Goal: Information Seeking & Learning: Learn about a topic

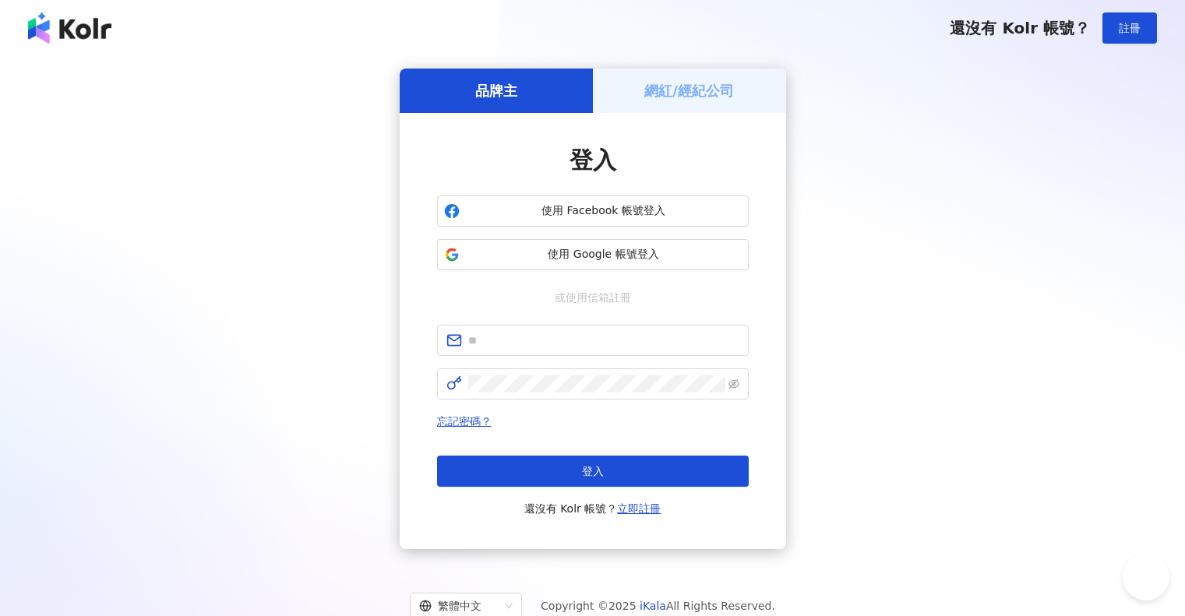
click at [543, 341] on input "text" at bounding box center [603, 340] width 271 height 17
type input "**********"
click at [574, 371] on span at bounding box center [593, 384] width 312 height 31
click at [563, 394] on span at bounding box center [593, 384] width 312 height 31
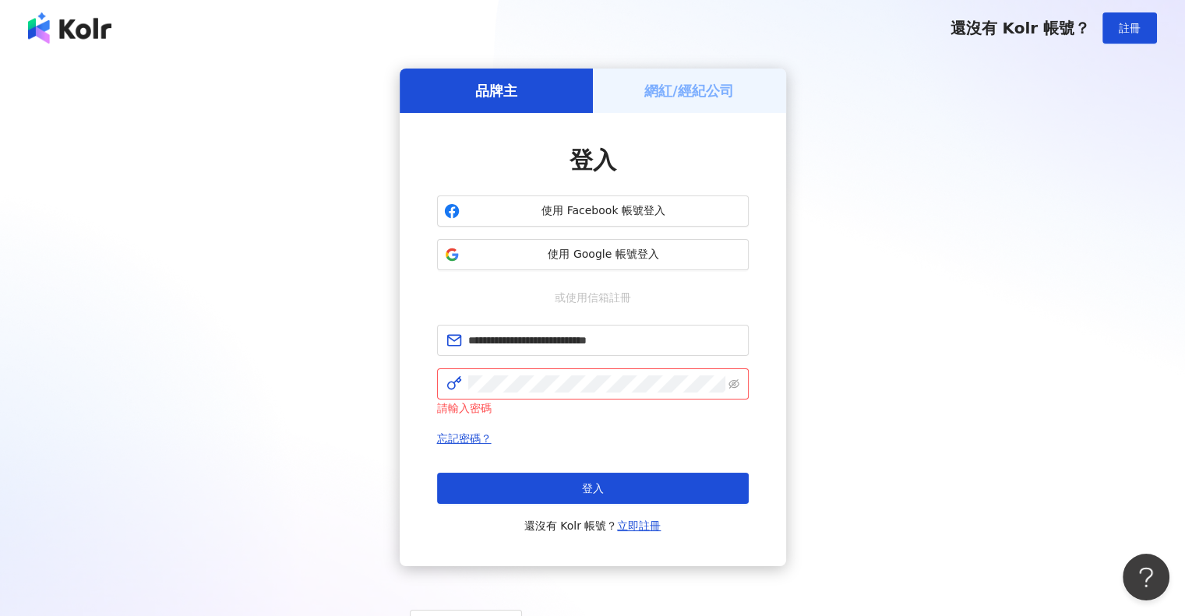
click at [1017, 323] on div "**********" at bounding box center [593, 318] width 1148 height 498
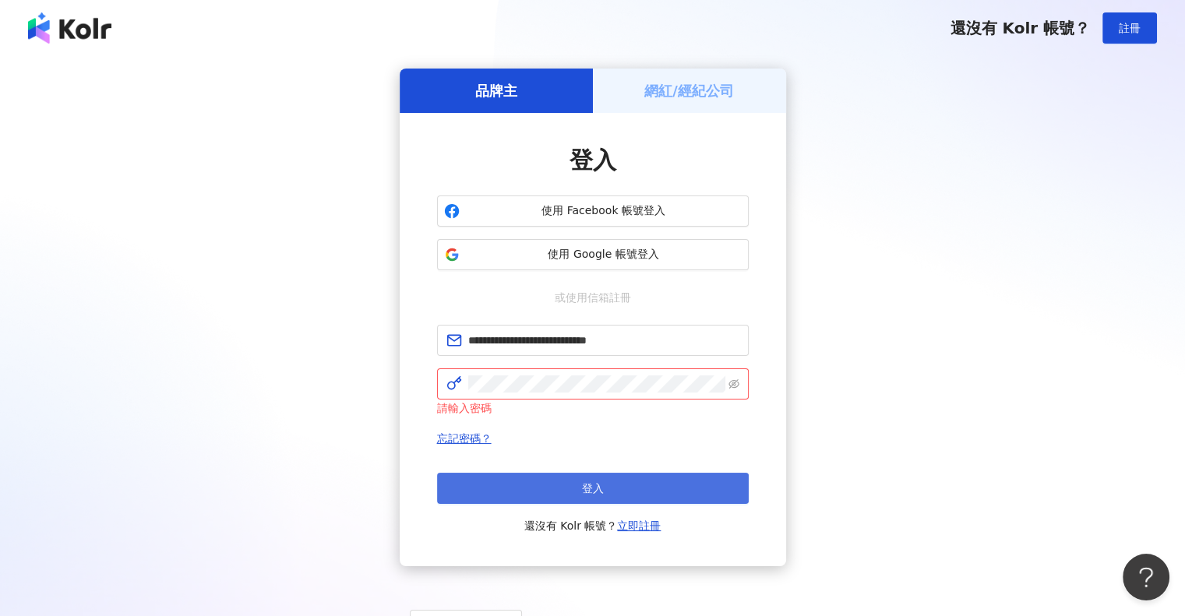
click at [565, 489] on button "登入" at bounding box center [593, 488] width 312 height 31
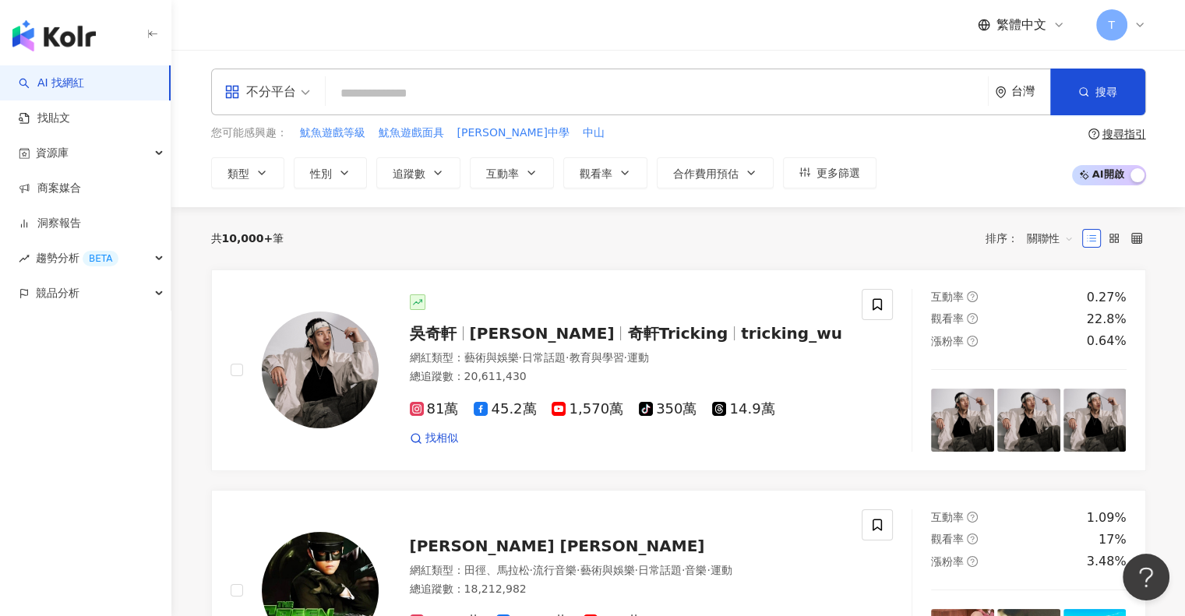
click at [530, 91] on input "search" at bounding box center [657, 94] width 650 height 30
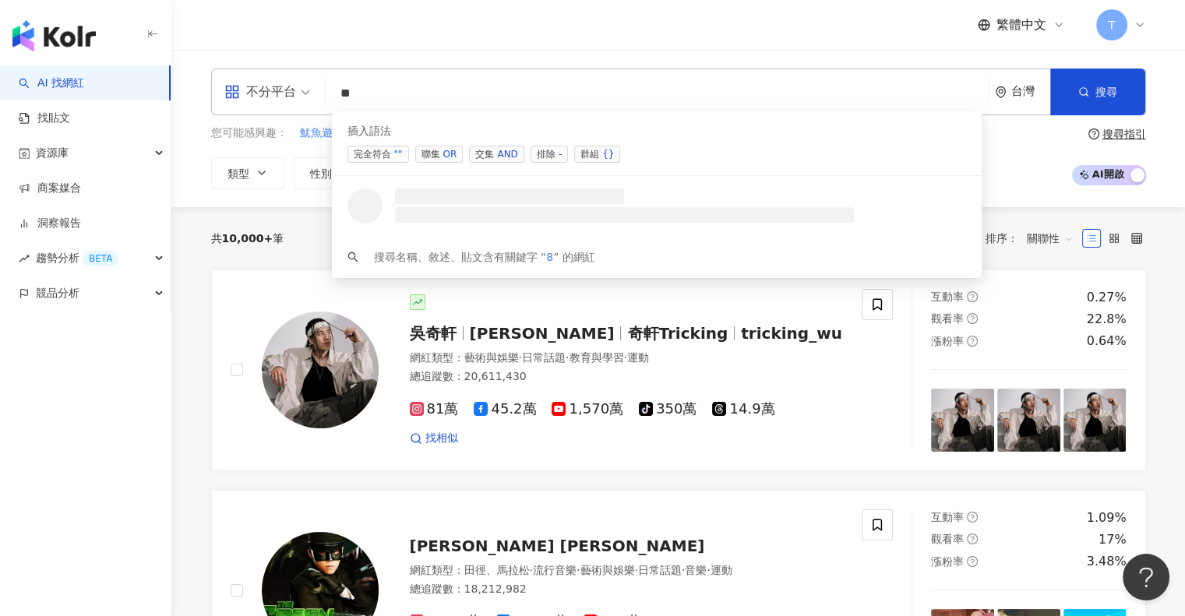
type input "*"
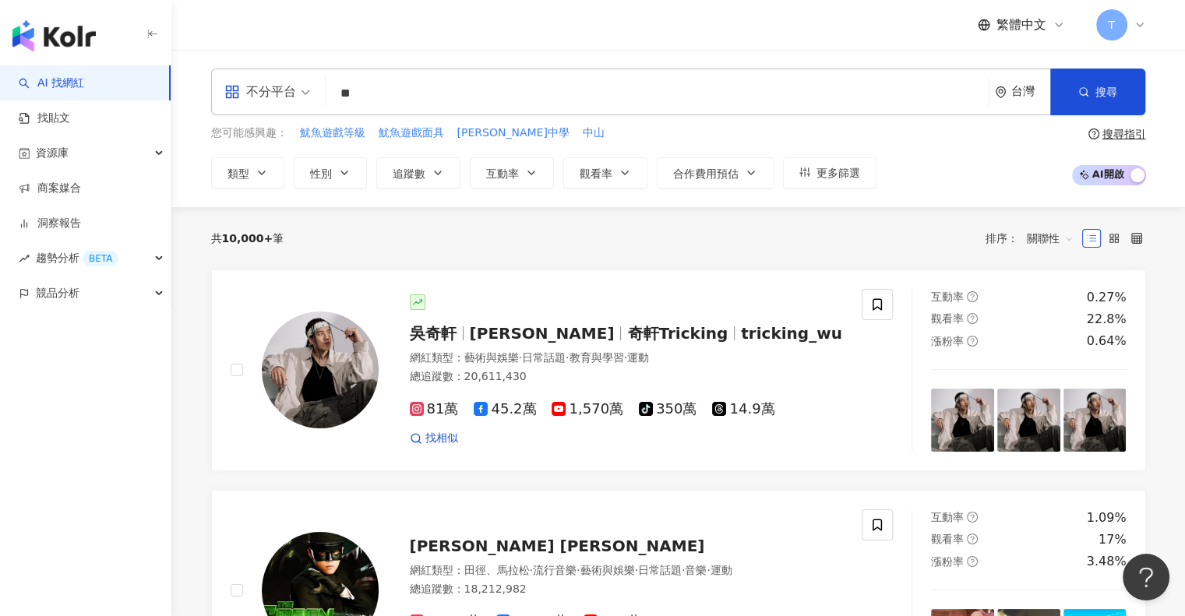
type input "**"
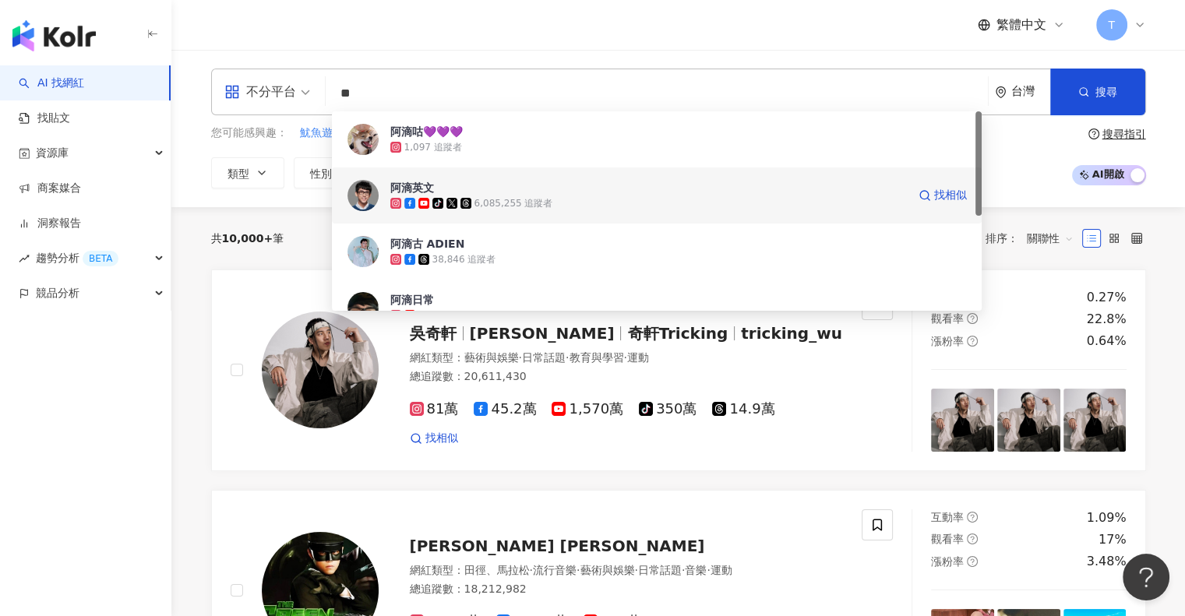
click at [468, 187] on span "阿滴英文" at bounding box center [648, 188] width 517 height 16
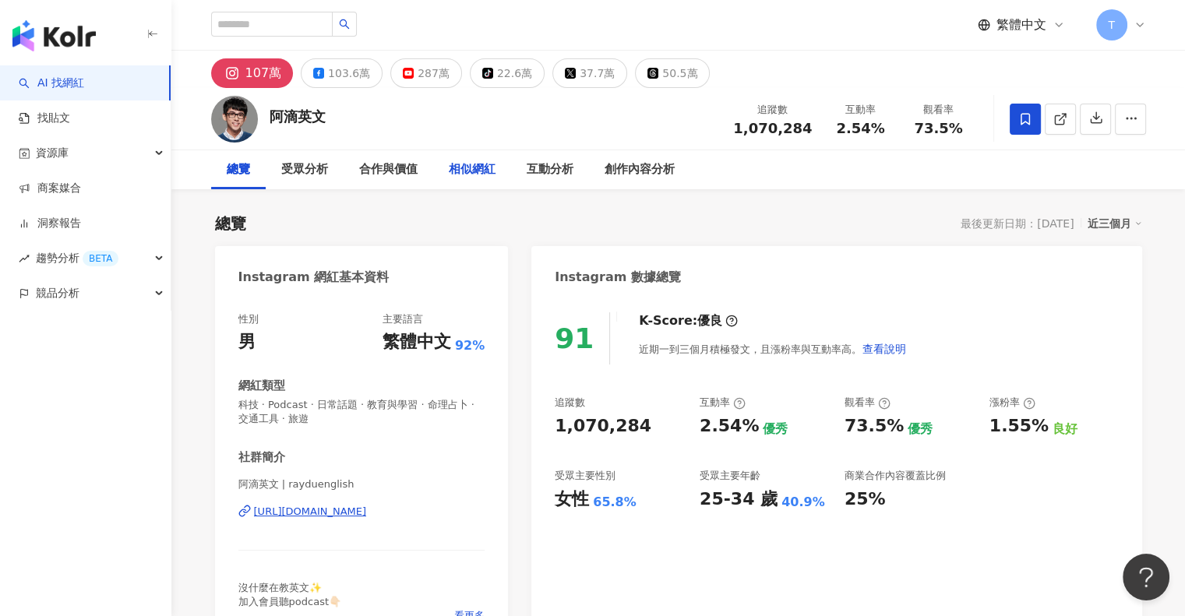
click at [464, 168] on div "相似網紅" at bounding box center [472, 169] width 47 height 19
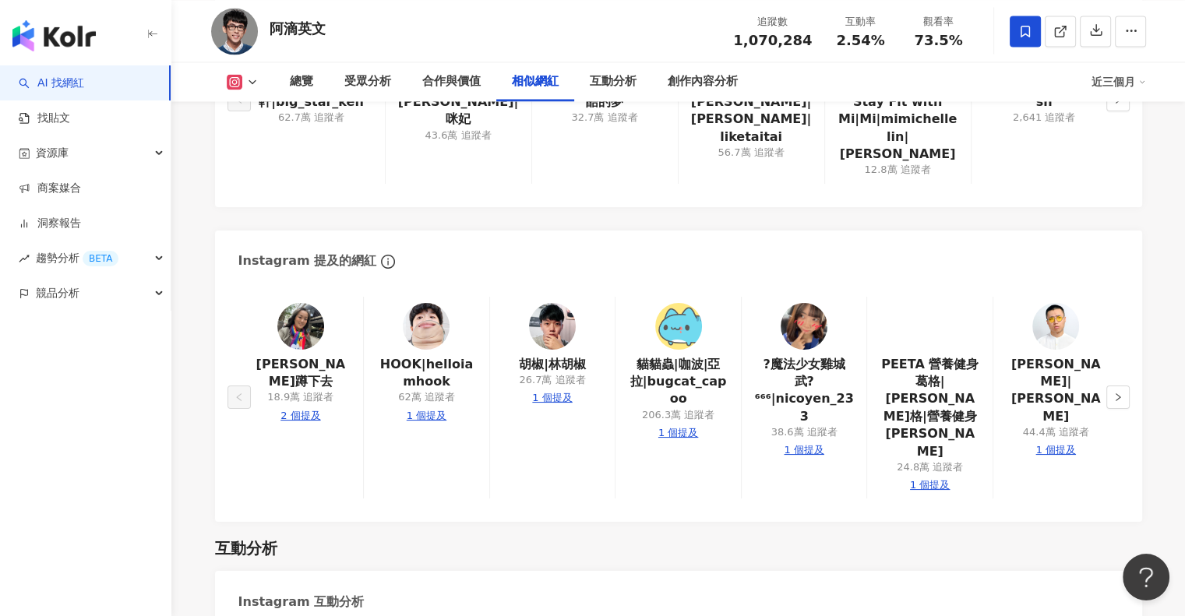
scroll to position [2786, 0]
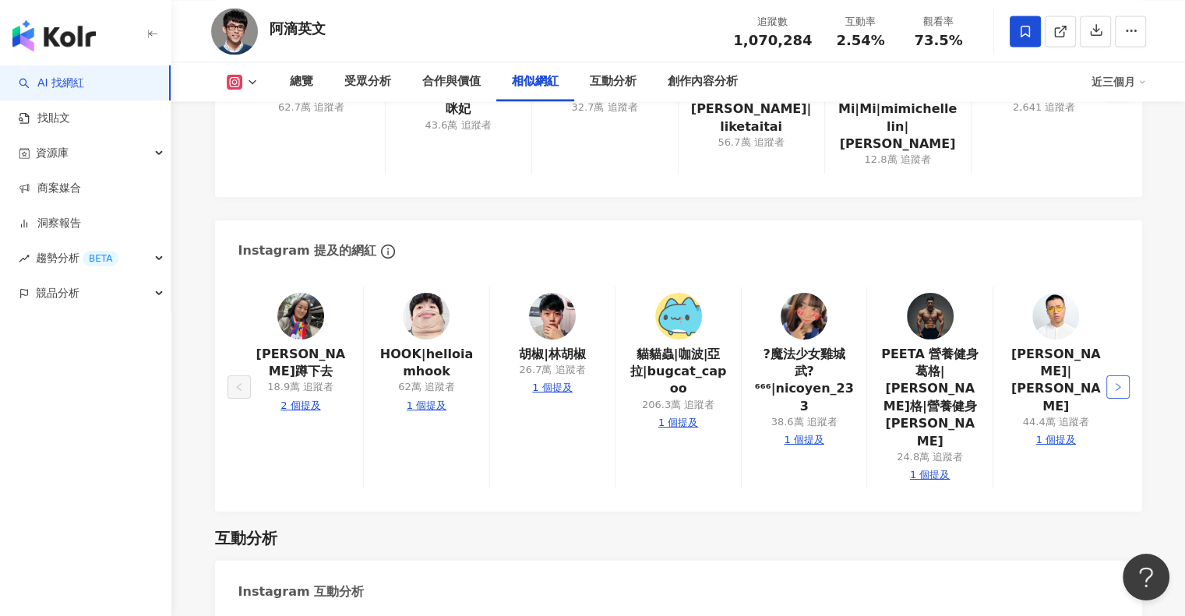
click at [1118, 383] on icon "right" at bounding box center [1117, 387] width 9 height 9
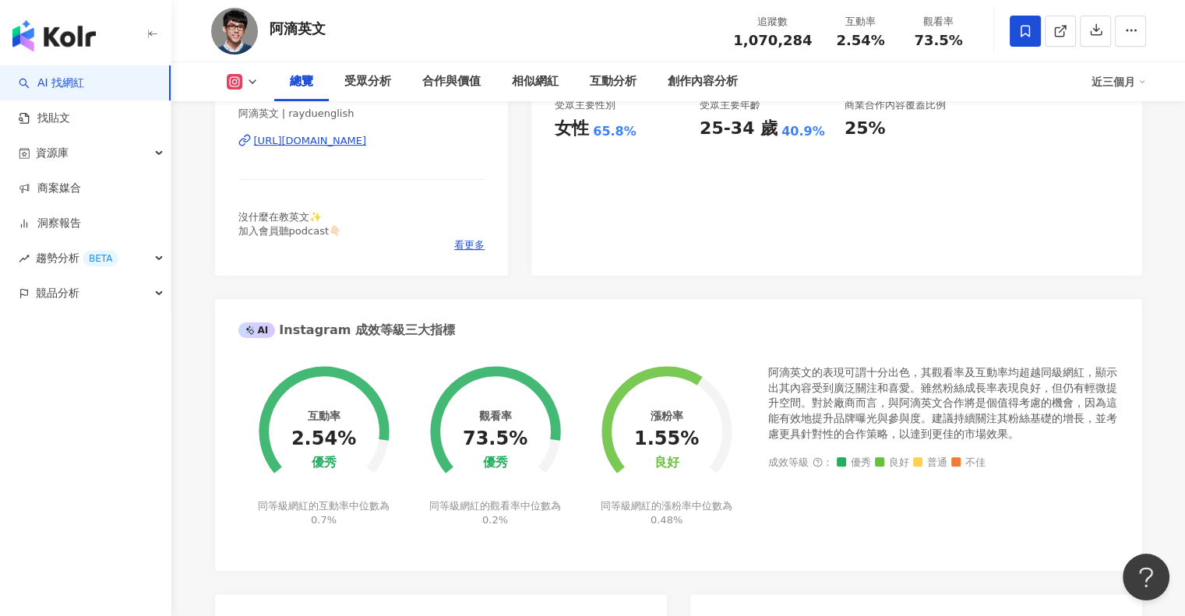
scroll to position [59, 0]
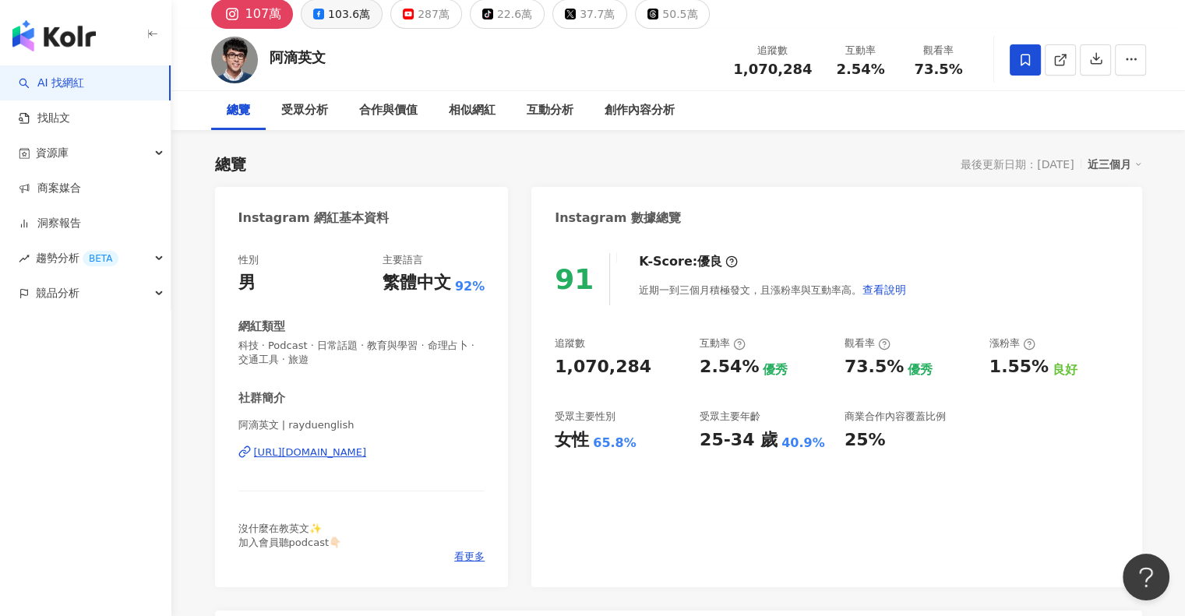
click at [333, 15] on div "103.6萬" at bounding box center [349, 14] width 42 height 22
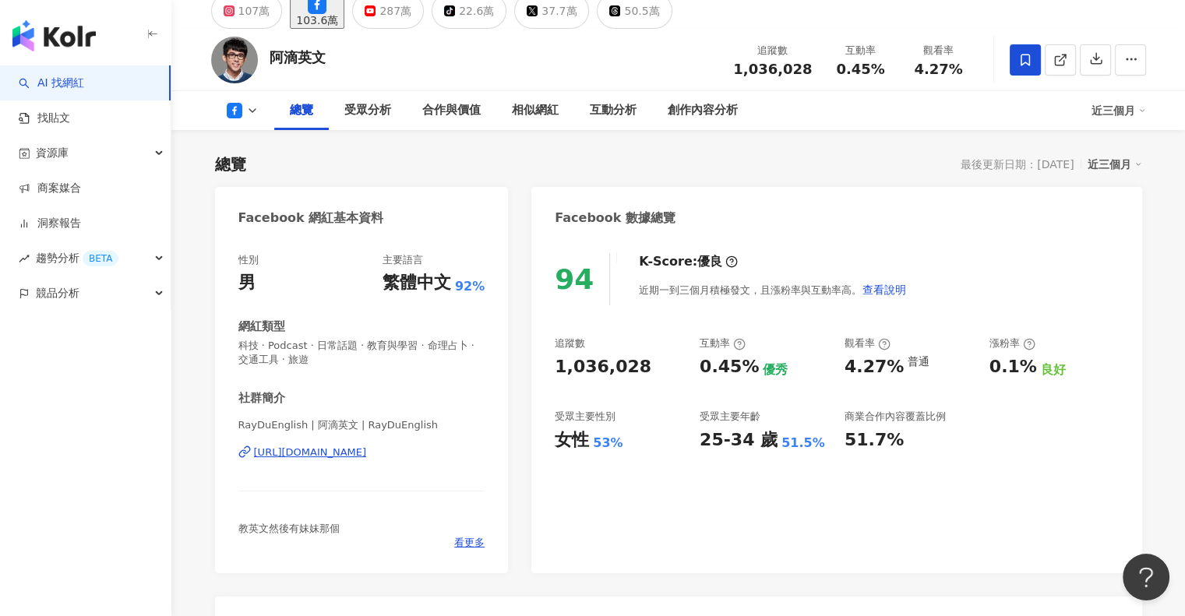
scroll to position [62, 0]
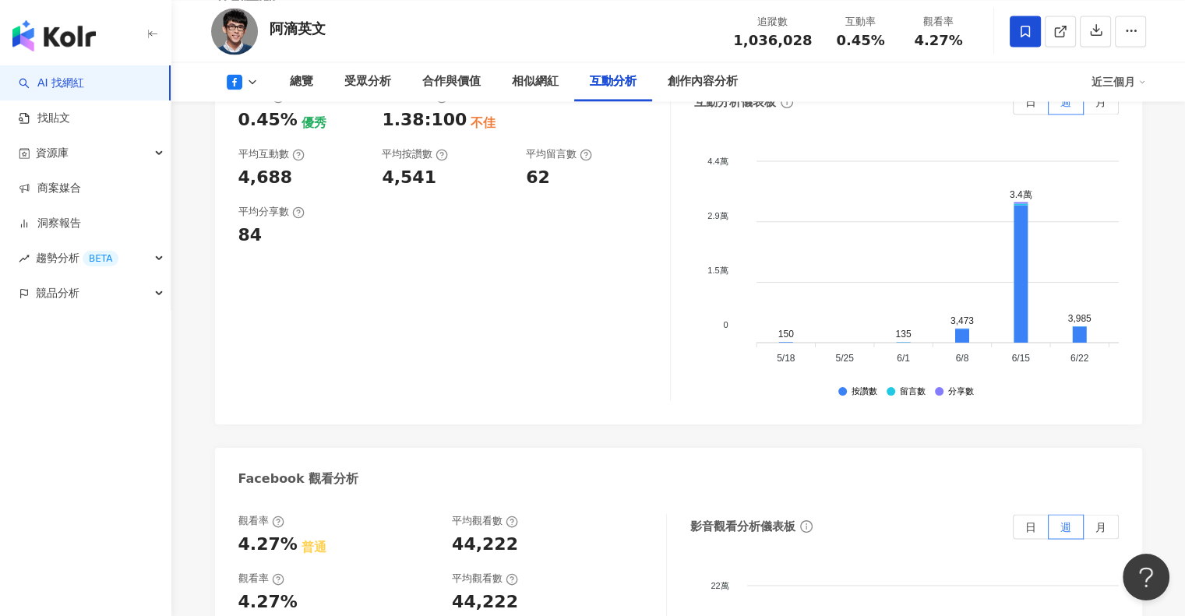
scroll to position [2693, 0]
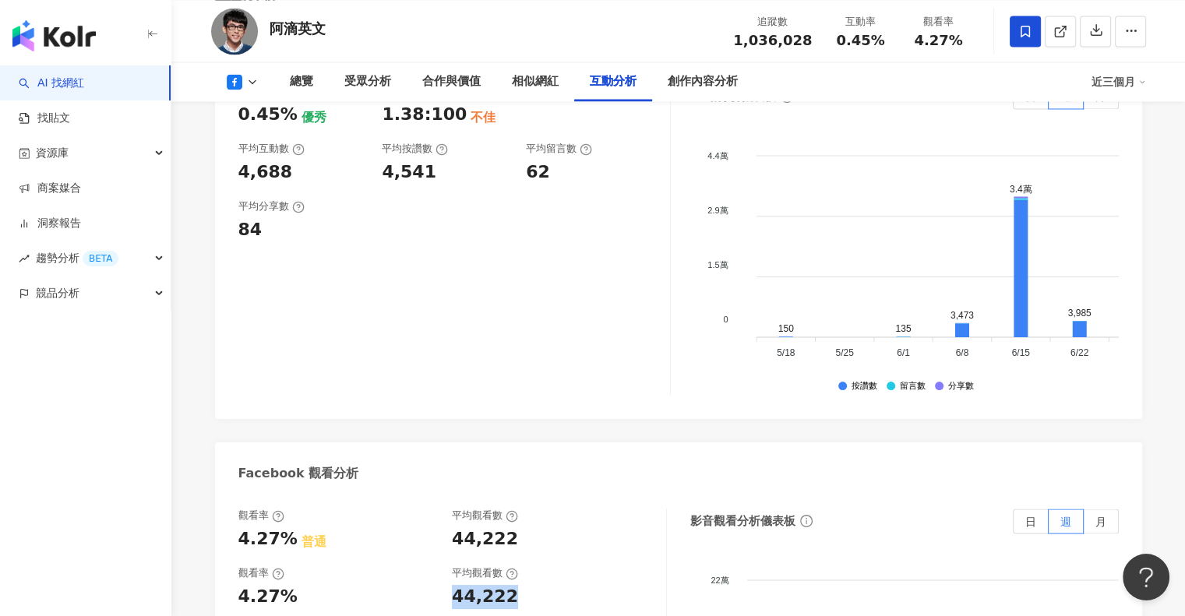
drag, startPoint x: 488, startPoint y: 529, endPoint x: 508, endPoint y: 529, distance: 20.3
click at [508, 566] on div "觀看率 4.27% 平均觀看數 44,222" at bounding box center [444, 587] width 412 height 42
click at [520, 585] on div "44,222" at bounding box center [551, 597] width 199 height 24
click at [250, 82] on polyline at bounding box center [252, 81] width 6 height 3
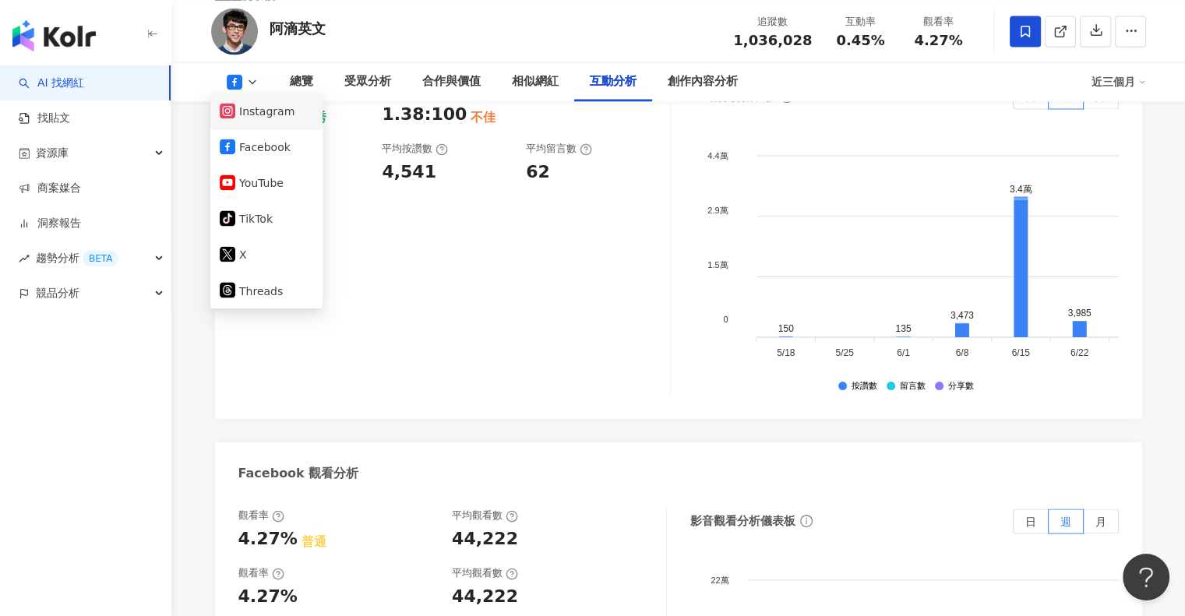
click at [269, 115] on button "Instagram" at bounding box center [266, 112] width 93 height 22
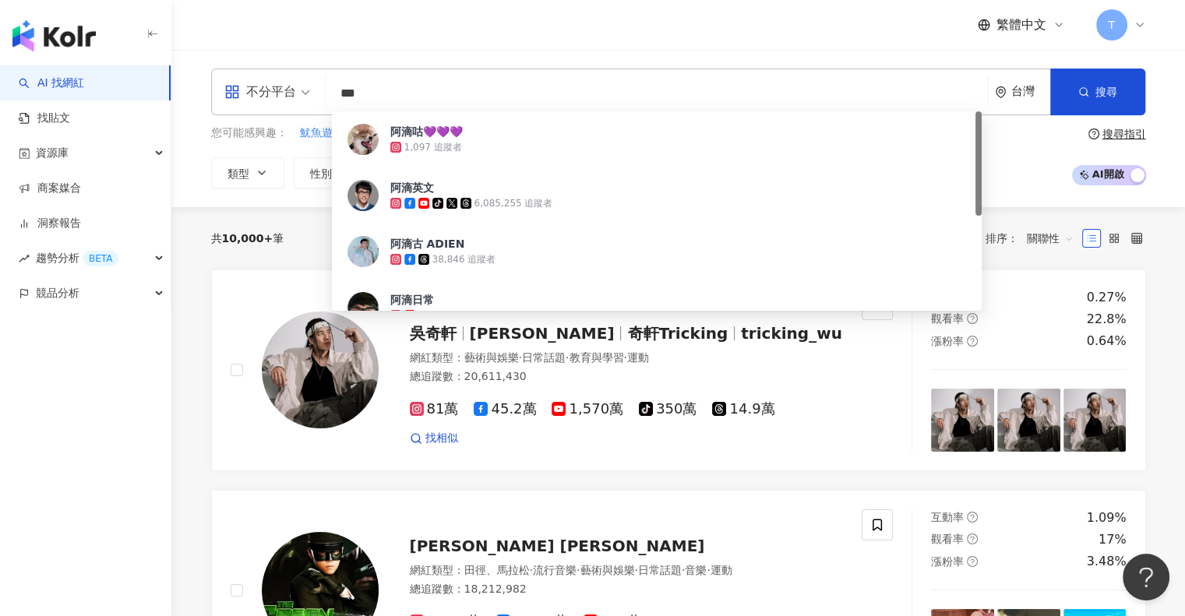
type input "***"
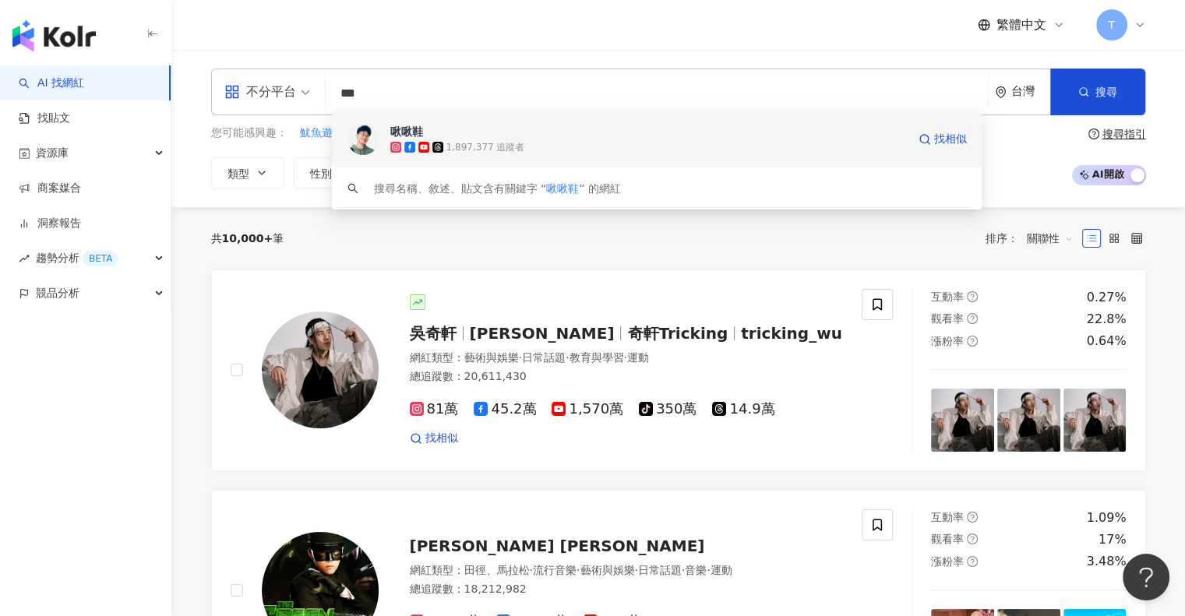
click at [502, 132] on span "啾啾鞋" at bounding box center [648, 132] width 517 height 16
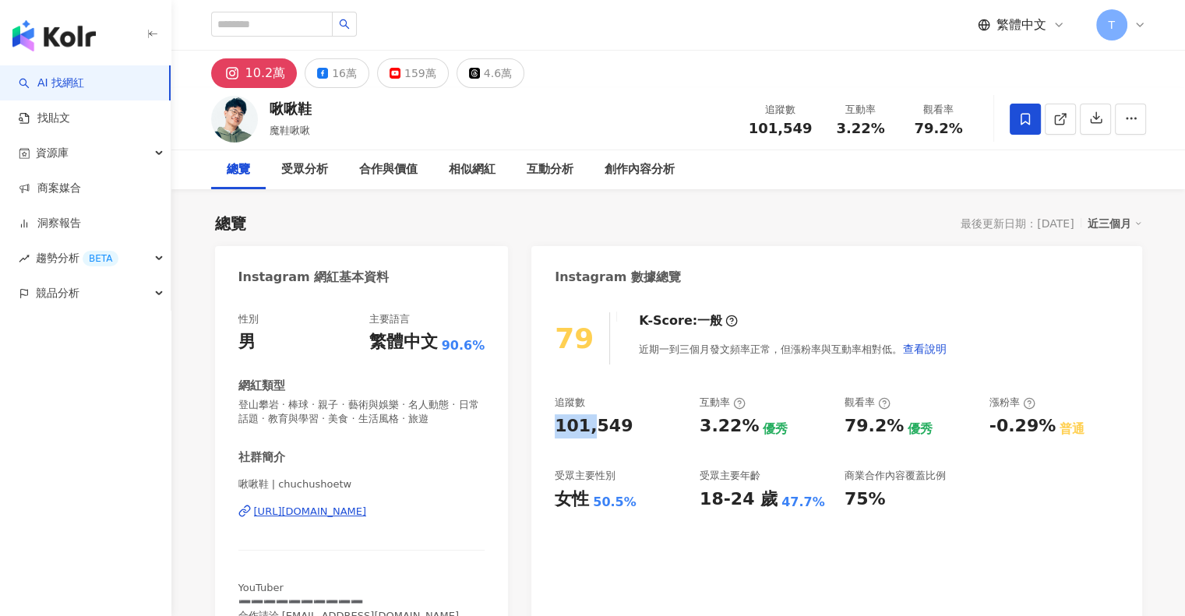
drag, startPoint x: 545, startPoint y: 423, endPoint x: 626, endPoint y: 425, distance: 80.3
click at [626, 425] on div "79 K-Score : 一般 近期一到三個月發文頻率正常，但漲粉率與互動率相對低。 查看說明 追蹤數 101,549 互動率 3.22% 優秀 觀看率 79…" at bounding box center [836, 479] width 610 height 364
copy div "101,"
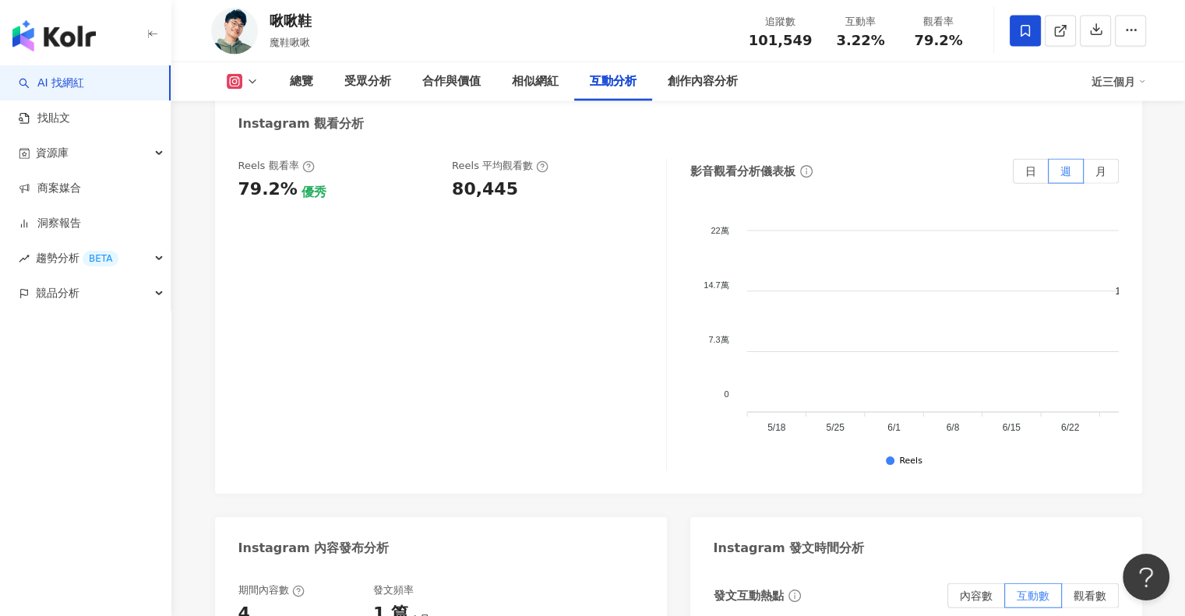
scroll to position [3506, 0]
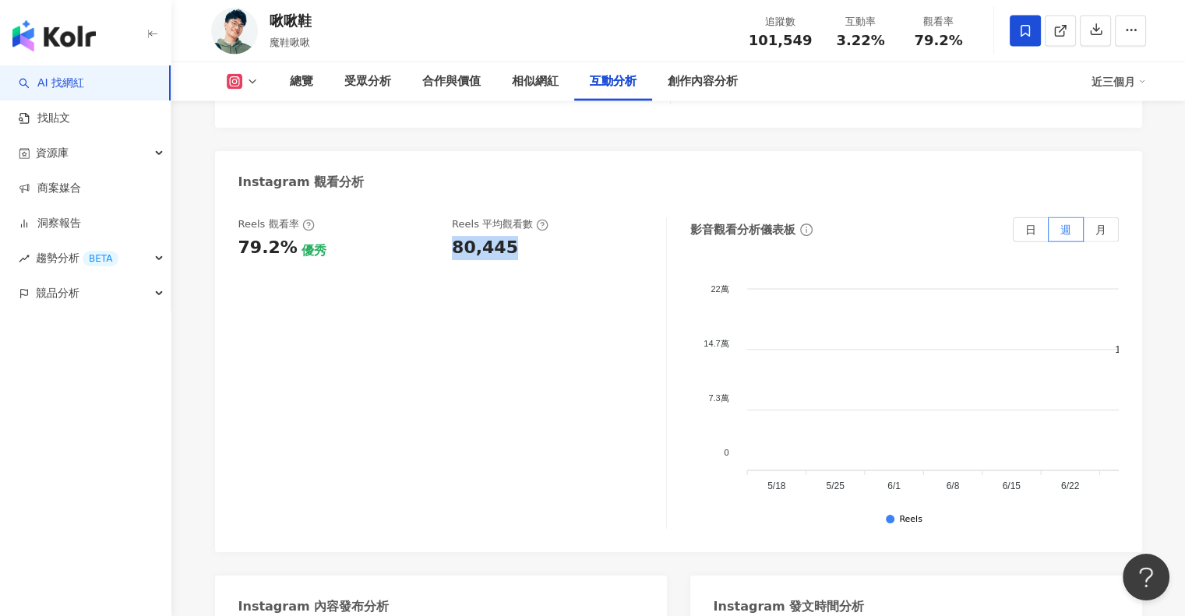
drag, startPoint x: 453, startPoint y: 214, endPoint x: 520, endPoint y: 212, distance: 67.8
click at [520, 236] on div "80,445" at bounding box center [551, 248] width 199 height 24
copy div "80,445"
click at [246, 71] on div "總覽 受眾分析 合作與價值 相似網紅 互動分析 創作內容分析 近三個月" at bounding box center [678, 81] width 935 height 39
click at [246, 74] on button at bounding box center [242, 82] width 63 height 16
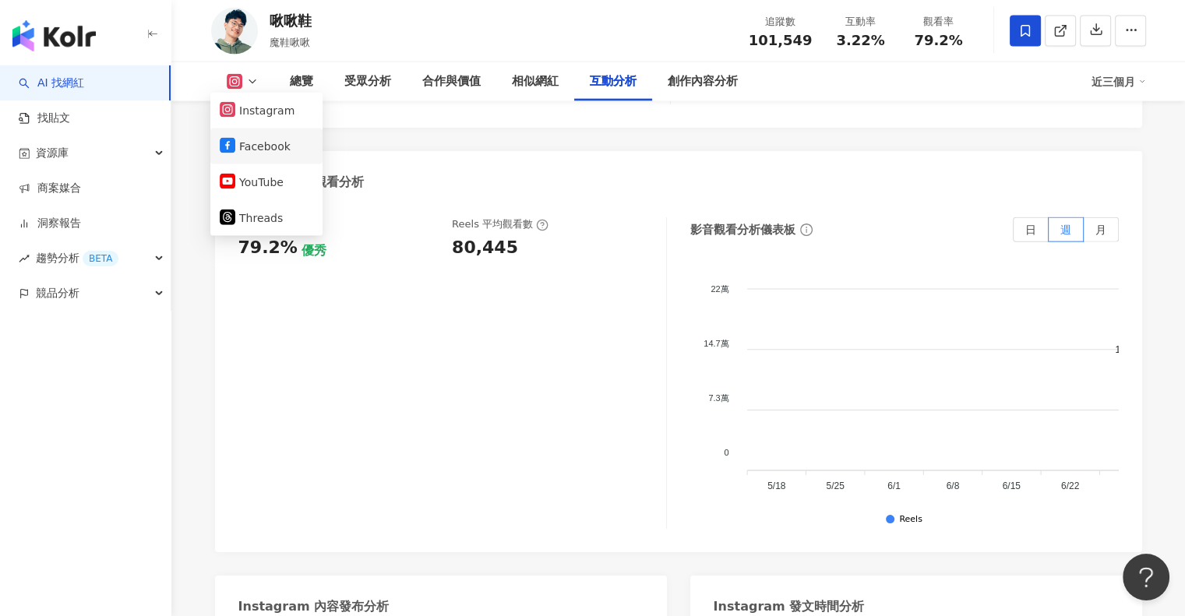
click at [270, 157] on button "Facebook" at bounding box center [266, 147] width 93 height 22
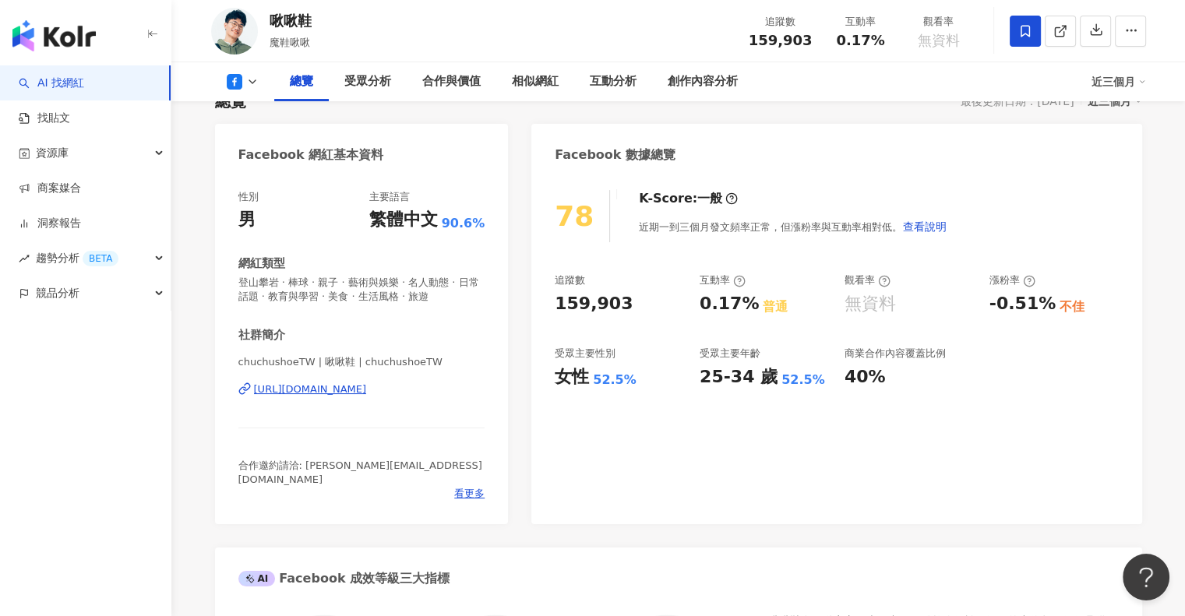
scroll to position [68, 0]
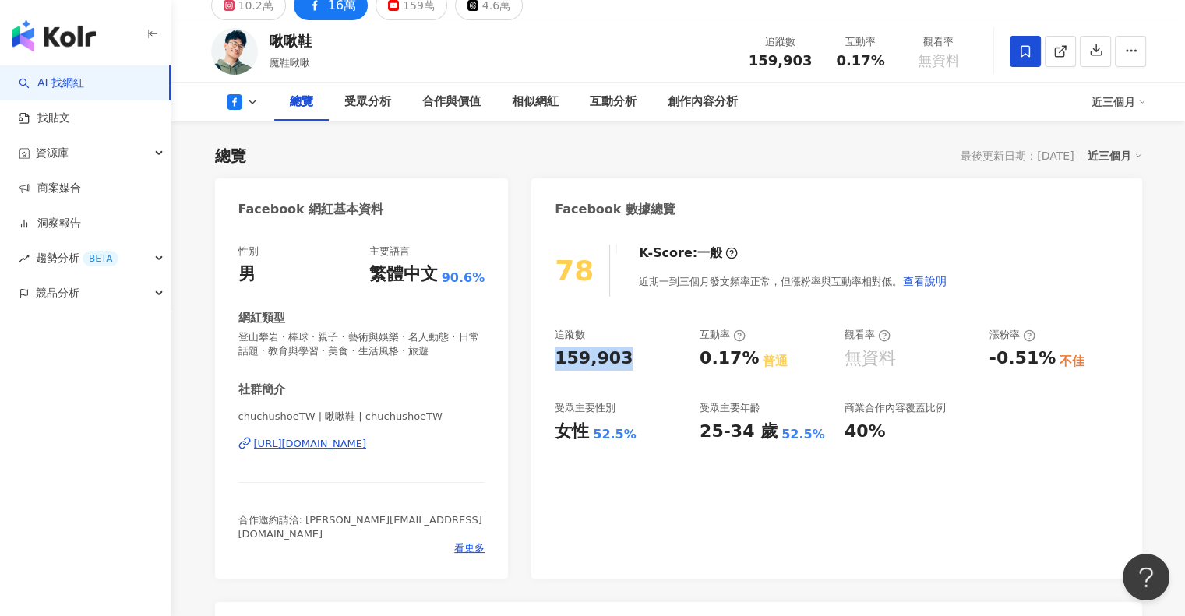
drag, startPoint x: 556, startPoint y: 359, endPoint x: 626, endPoint y: 361, distance: 69.4
click at [626, 361] on div "159,903" at bounding box center [619, 359] width 129 height 24
copy div "159,903"
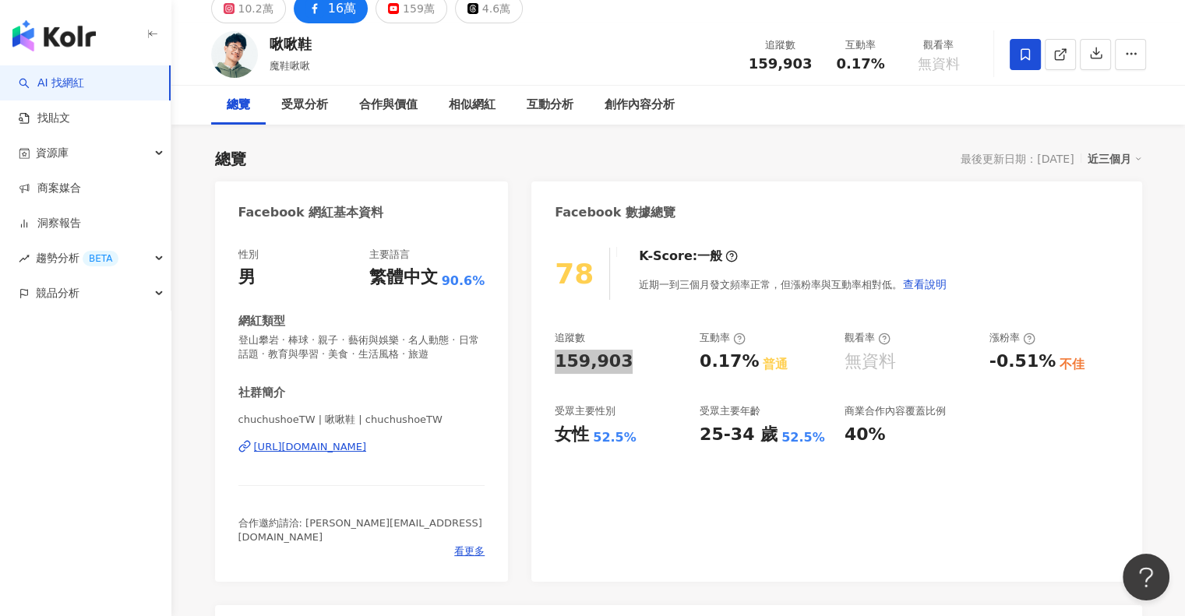
scroll to position [0, 0]
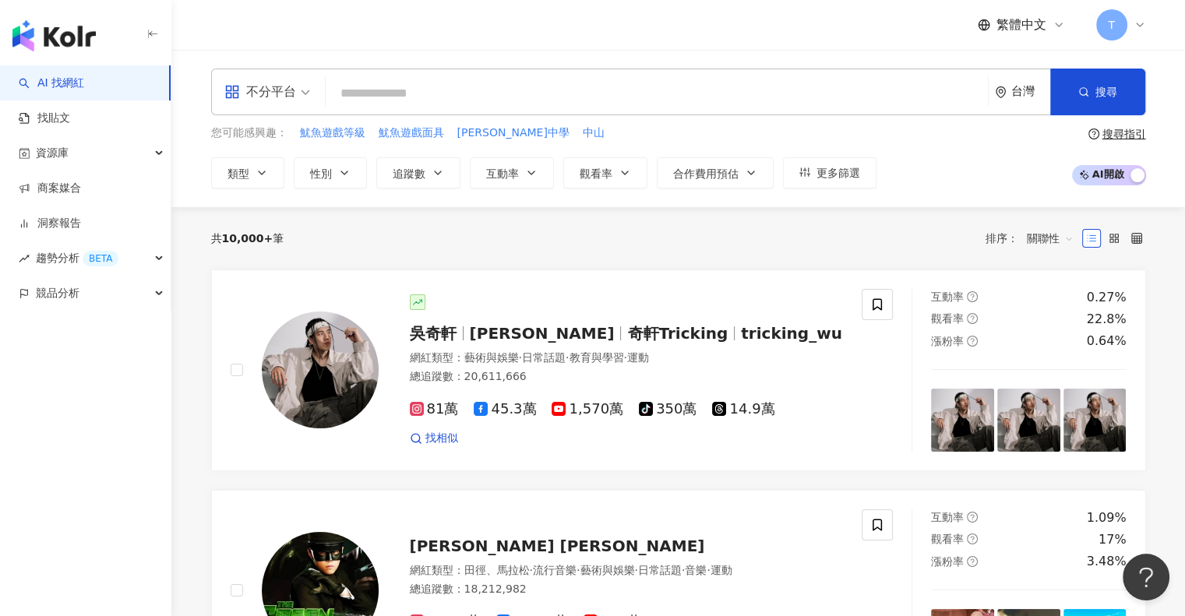
click at [719, 101] on input "search" at bounding box center [657, 94] width 650 height 30
paste input "****"
type input "****"
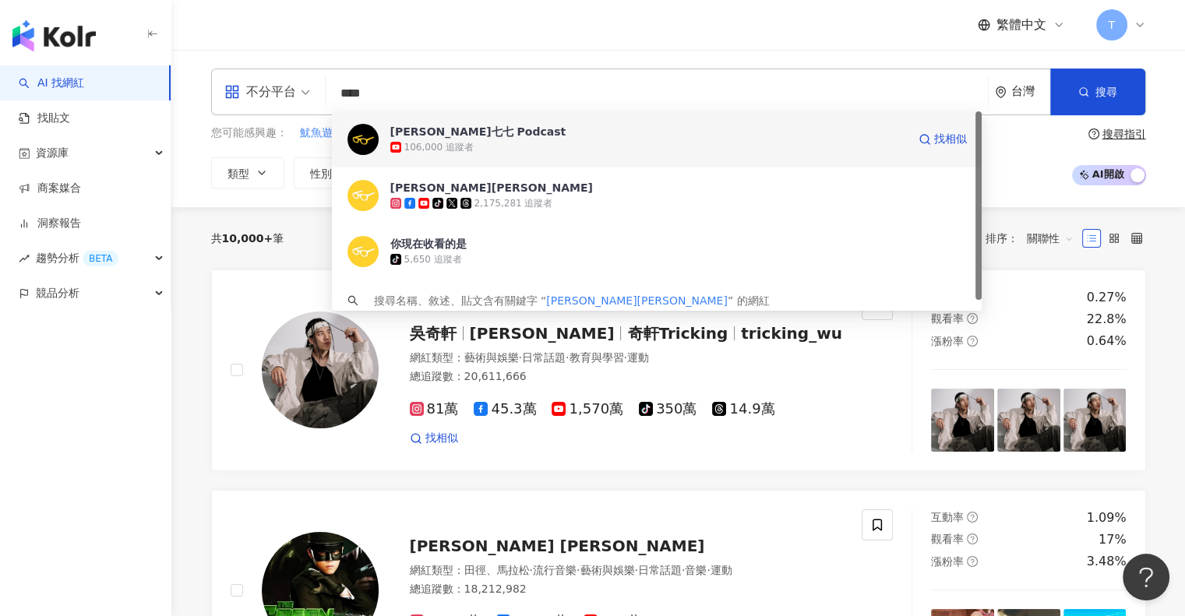
click at [639, 129] on span "[PERSON_NAME]七七 Podcast" at bounding box center [648, 132] width 517 height 16
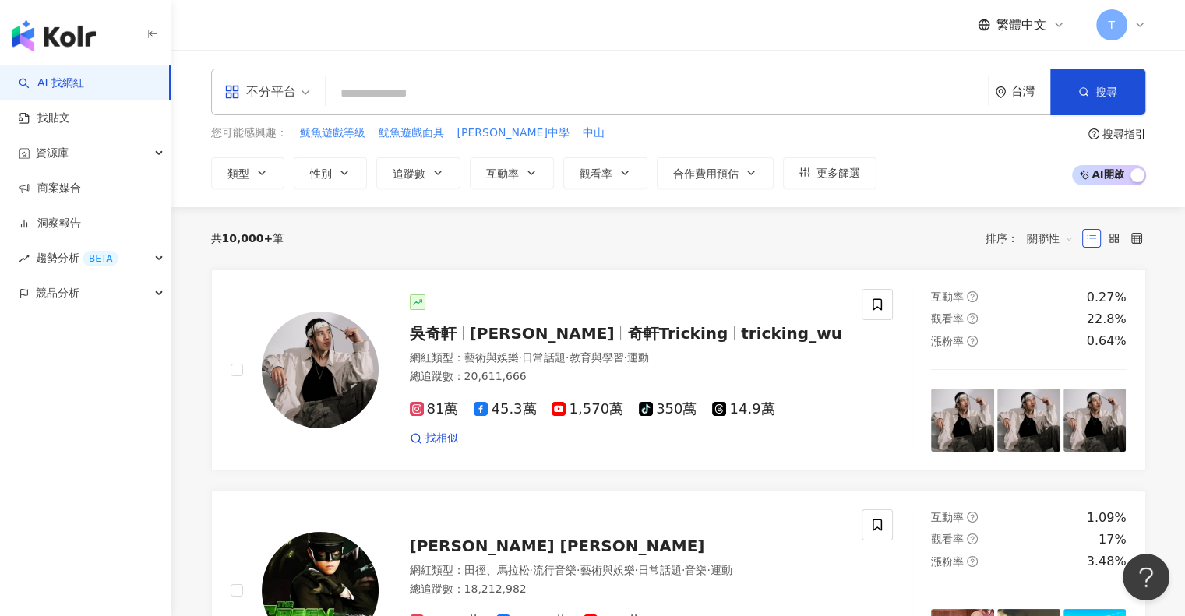
click at [424, 83] on input "search" at bounding box center [657, 94] width 650 height 30
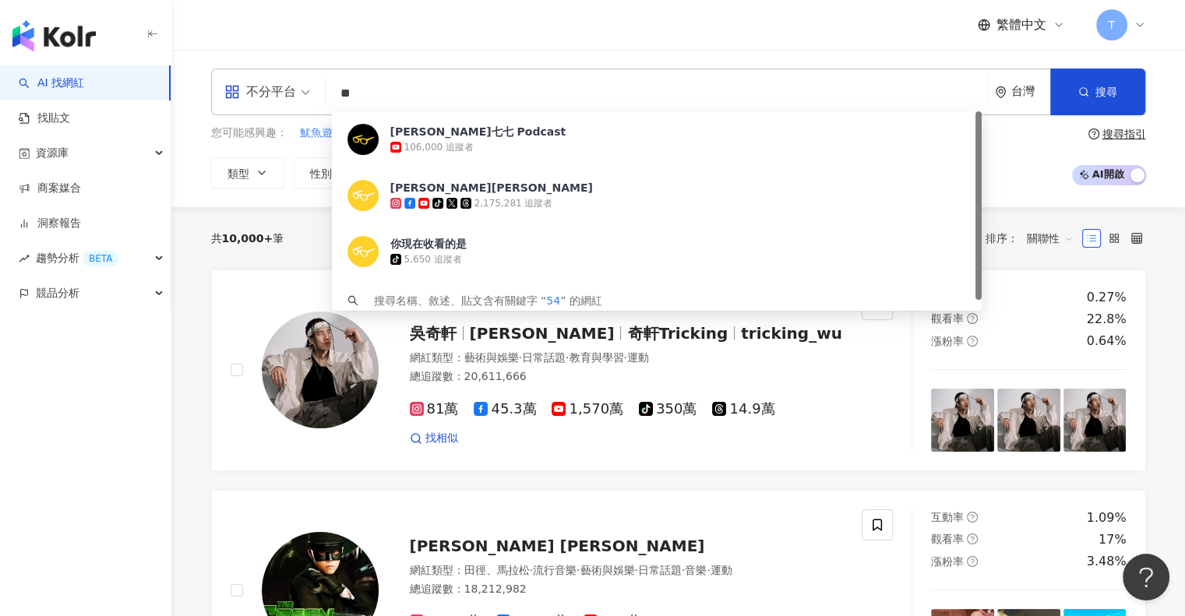
type input "*"
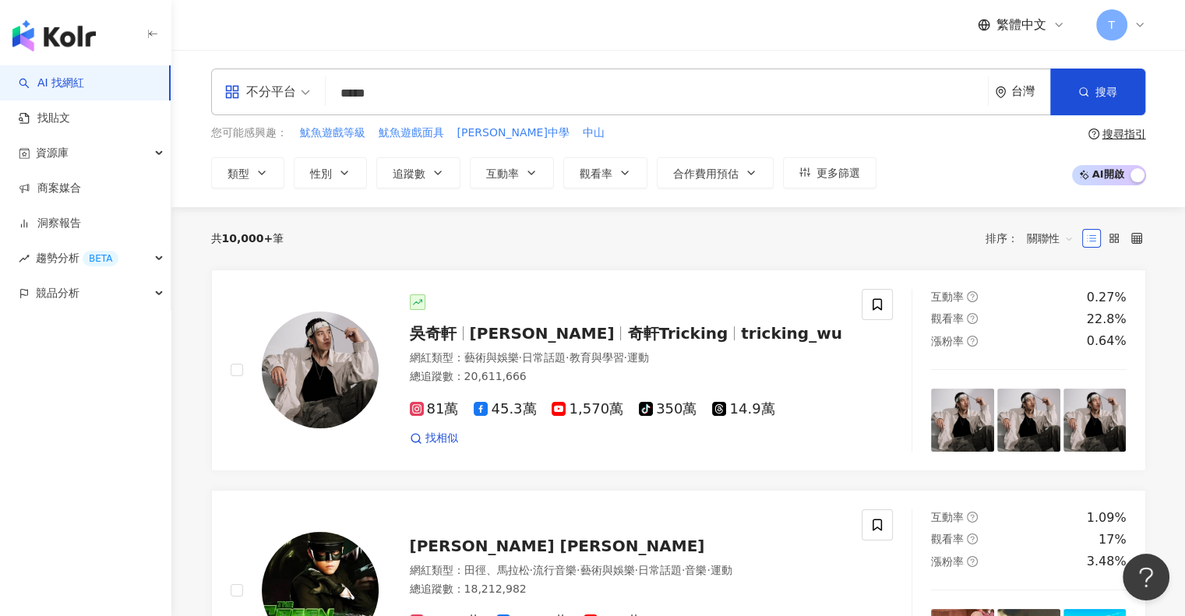
type input "****"
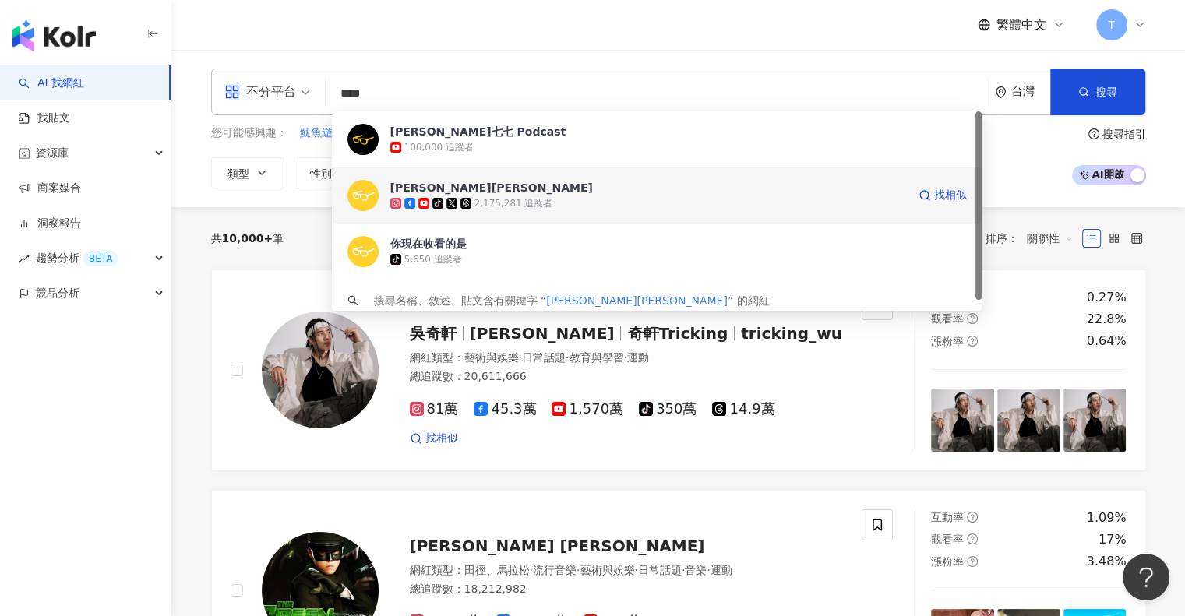
click at [488, 208] on div "2,175,281 追蹤者" at bounding box center [513, 203] width 79 height 13
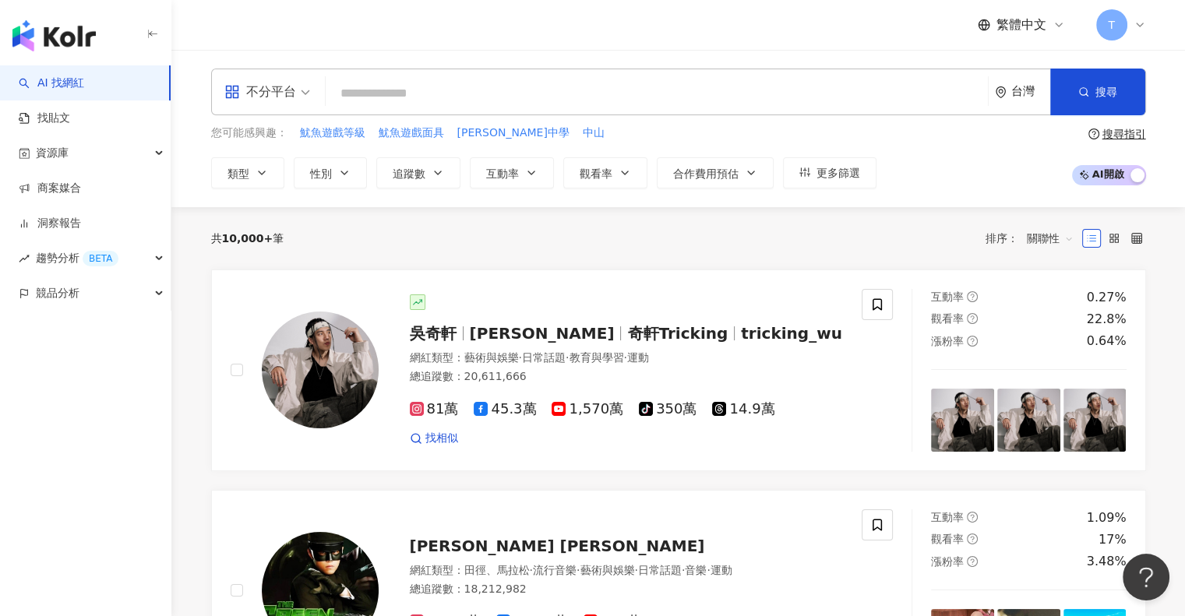
paste input "*********"
type input "*********"
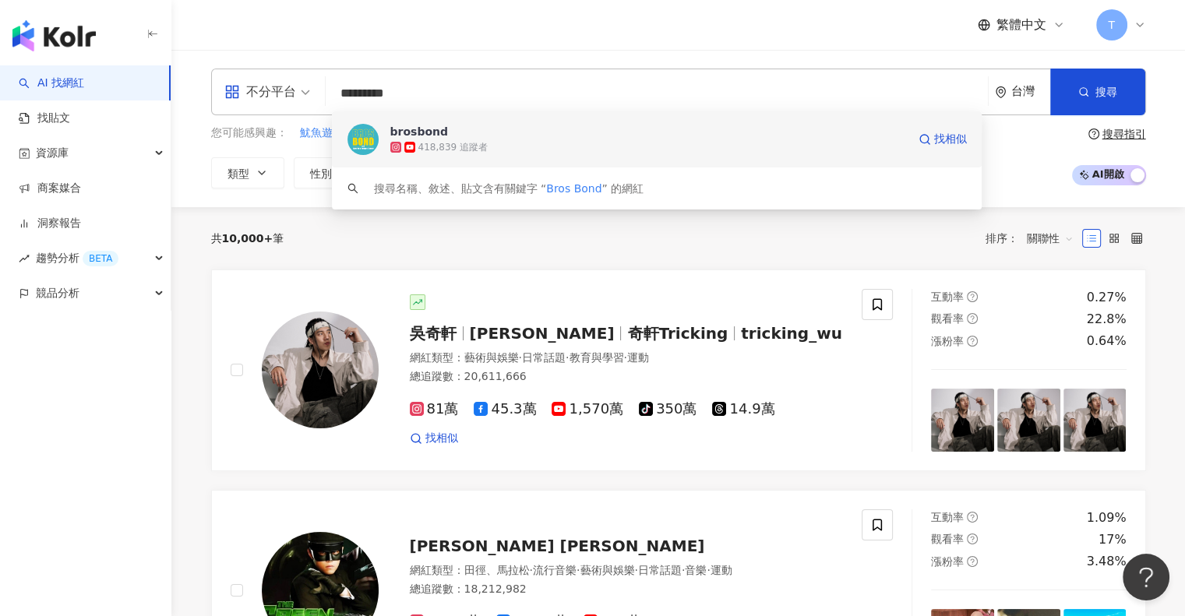
click at [500, 133] on span "brosbond" at bounding box center [648, 132] width 517 height 16
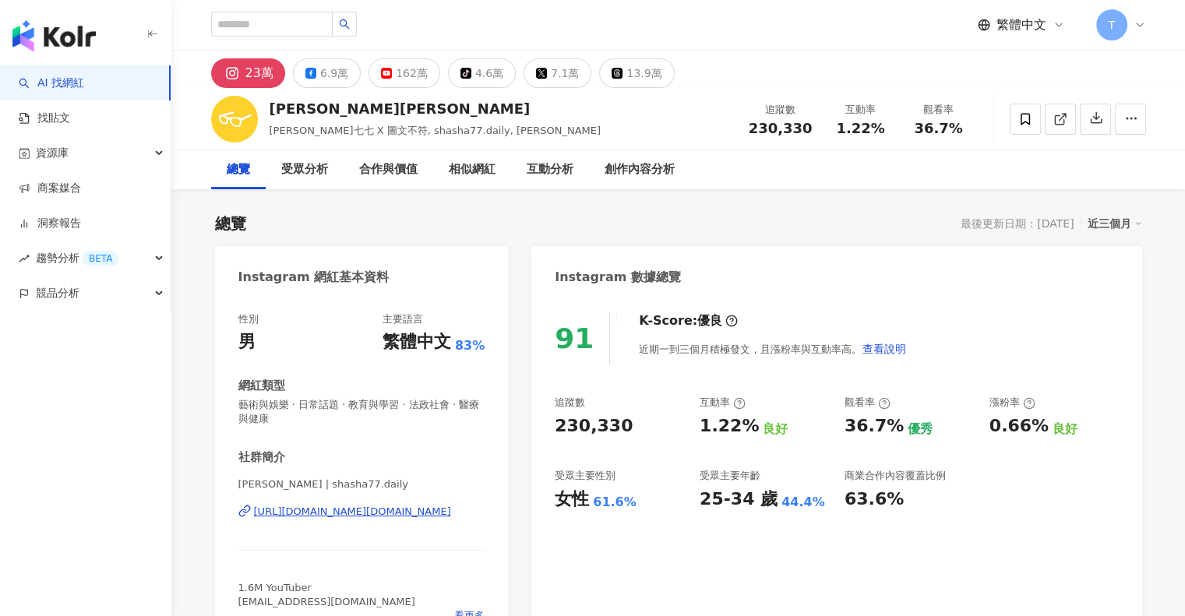
drag, startPoint x: 616, startPoint y: 426, endPoint x: 642, endPoint y: 426, distance: 26.5
click at [642, 426] on div "230,330" at bounding box center [619, 426] width 129 height 24
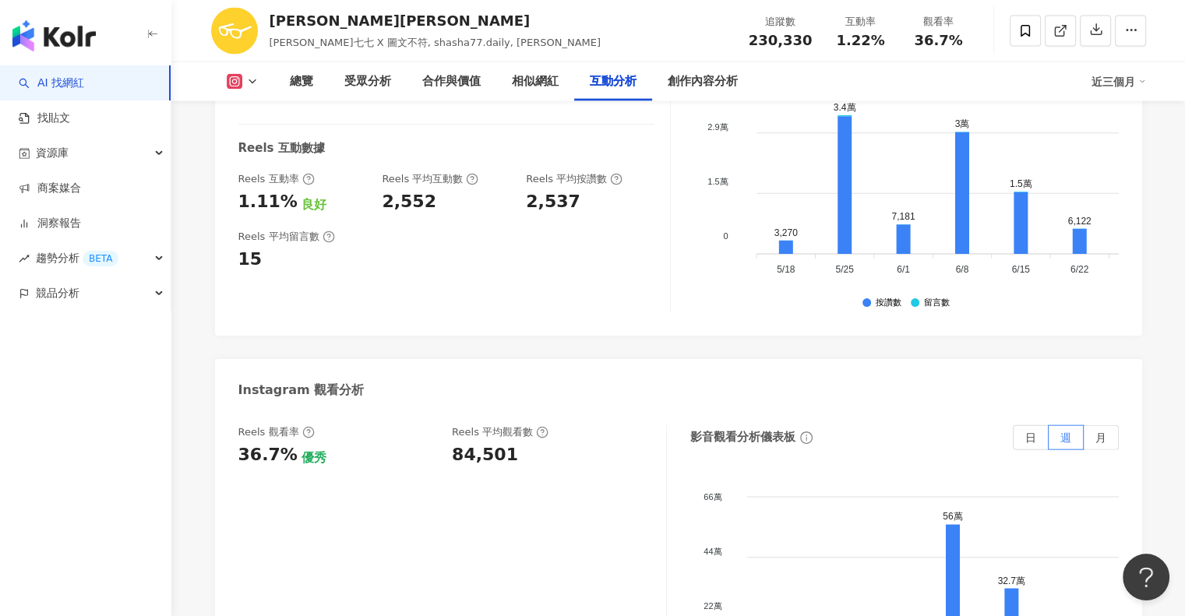
scroll to position [3428, 0]
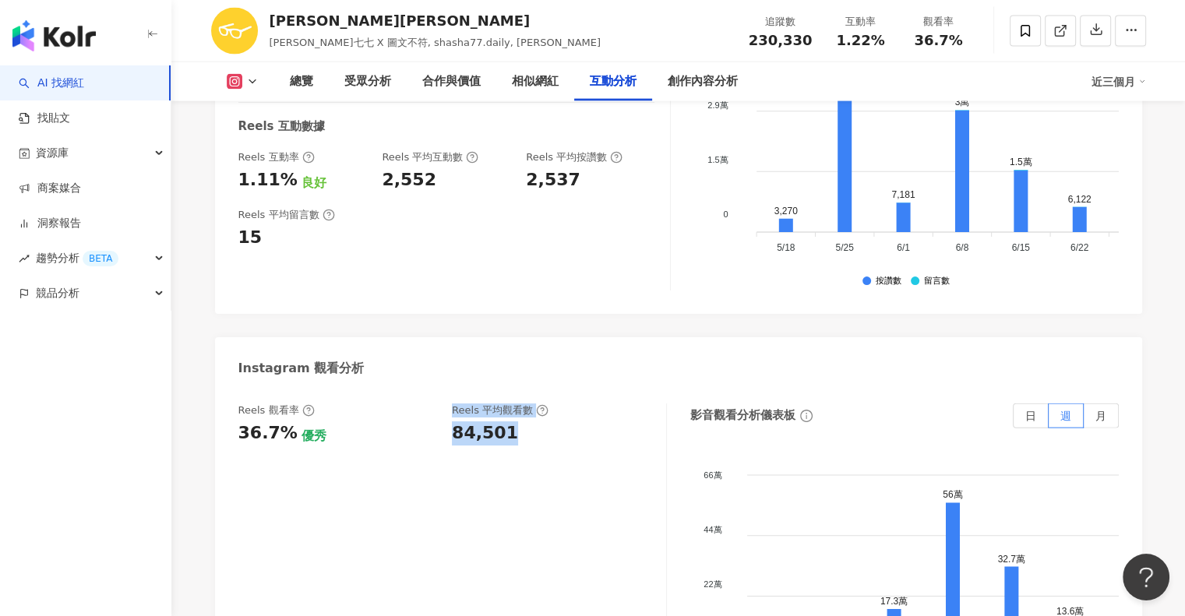
drag, startPoint x: 443, startPoint y: 345, endPoint x: 507, endPoint y: 345, distance: 63.9
click at [507, 404] on div "Reels 觀看率 36.7% 優秀 Reels 平均觀看數 84,501" at bounding box center [444, 425] width 412 height 42
click at [507, 422] on div "84,501" at bounding box center [485, 434] width 66 height 24
drag, startPoint x: 453, startPoint y: 346, endPoint x: 513, endPoint y: 350, distance: 60.1
click at [513, 422] on div "84,501" at bounding box center [551, 434] width 199 height 24
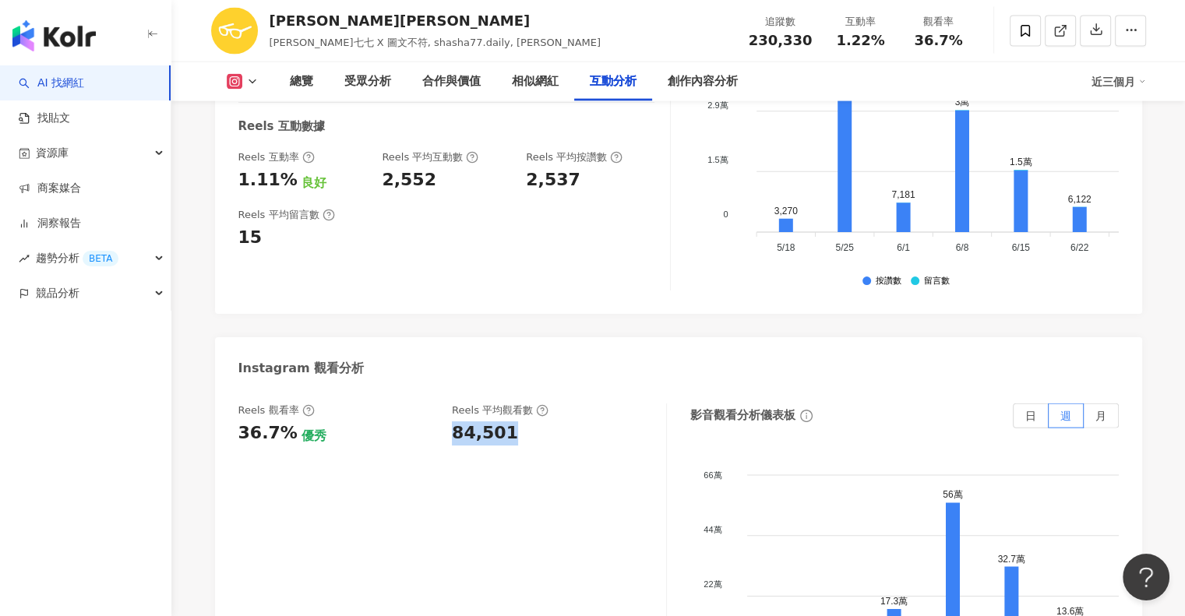
copy div "84,501"
click at [255, 83] on icon at bounding box center [252, 82] width 12 height 12
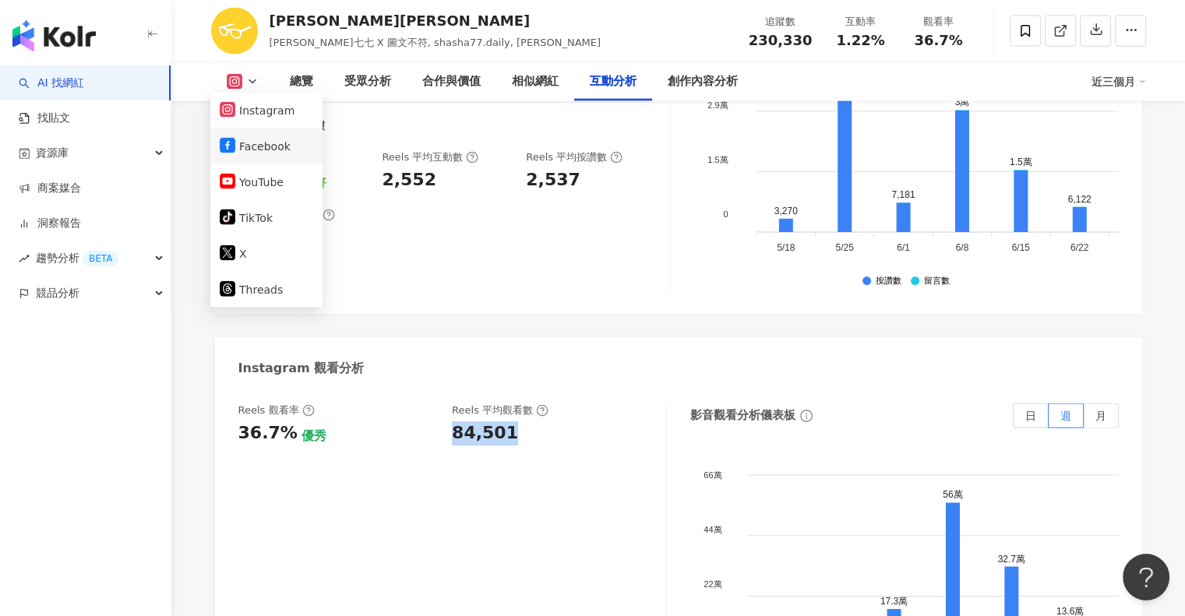
click at [255, 136] on button "Facebook" at bounding box center [266, 147] width 93 height 22
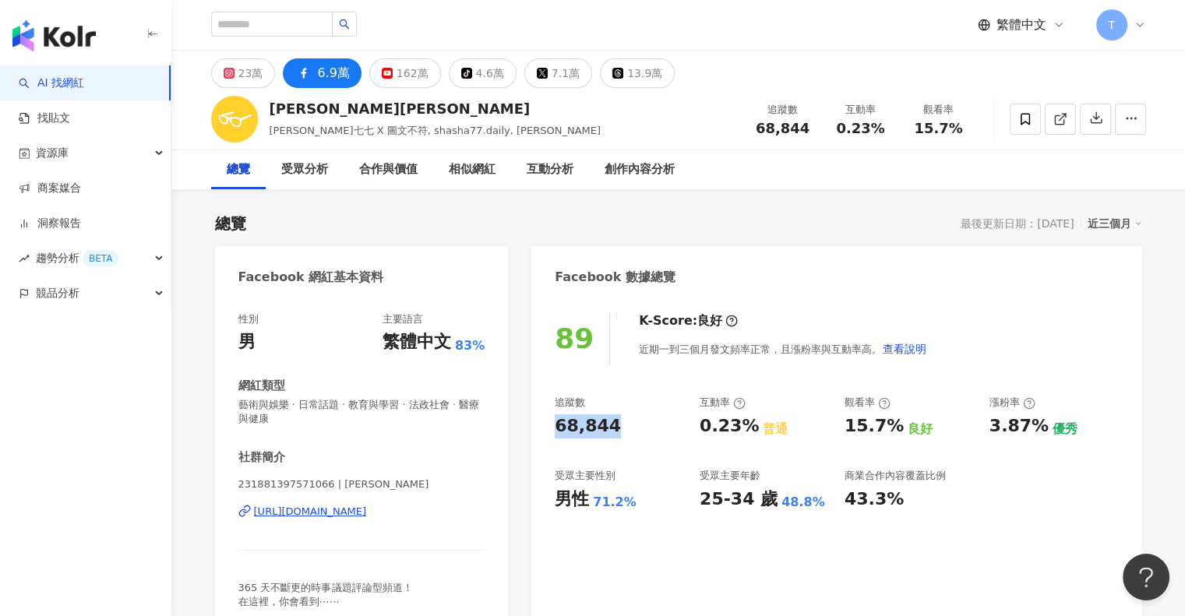
drag, startPoint x: 556, startPoint y: 426, endPoint x: 616, endPoint y: 424, distance: 60.0
click at [616, 424] on div "68,844" at bounding box center [619, 426] width 129 height 24
copy div "68,844"
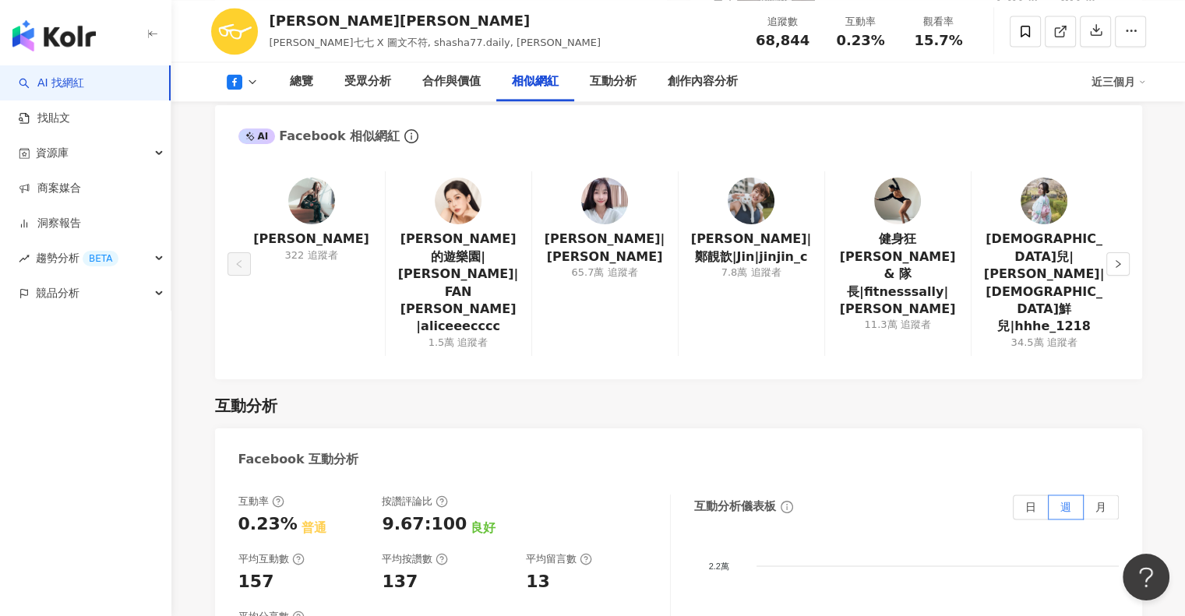
scroll to position [2649, 0]
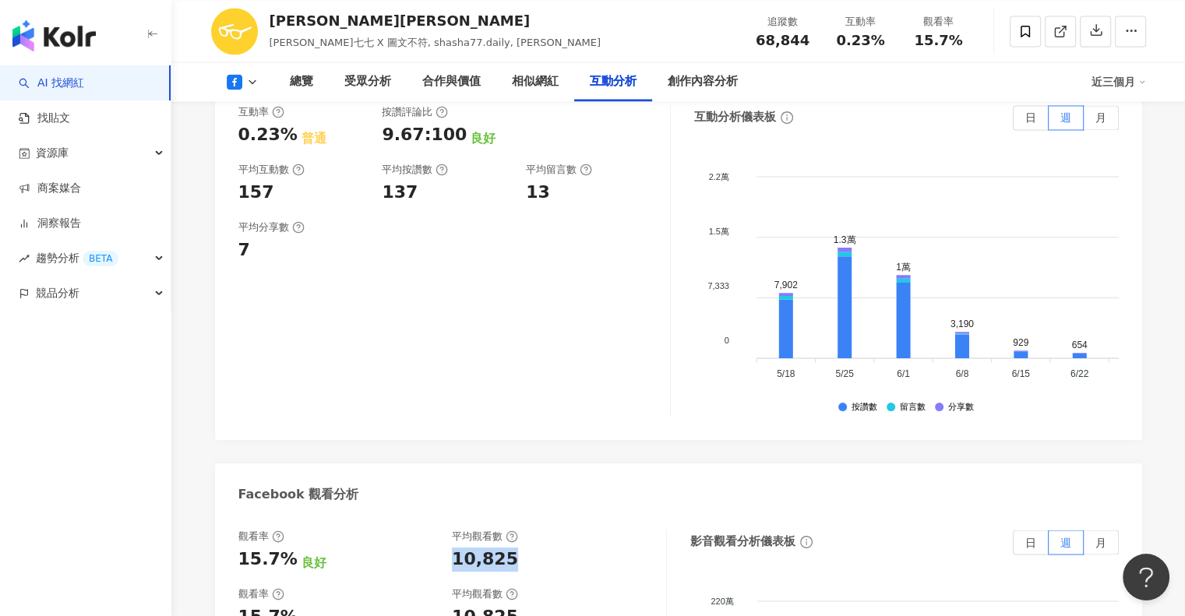
drag, startPoint x: 447, startPoint y: 509, endPoint x: 524, endPoint y: 509, distance: 77.1
click at [524, 530] on div "觀看率 15.7% 良好 平均觀看數 10,825" at bounding box center [444, 551] width 412 height 42
copy div "10,825"
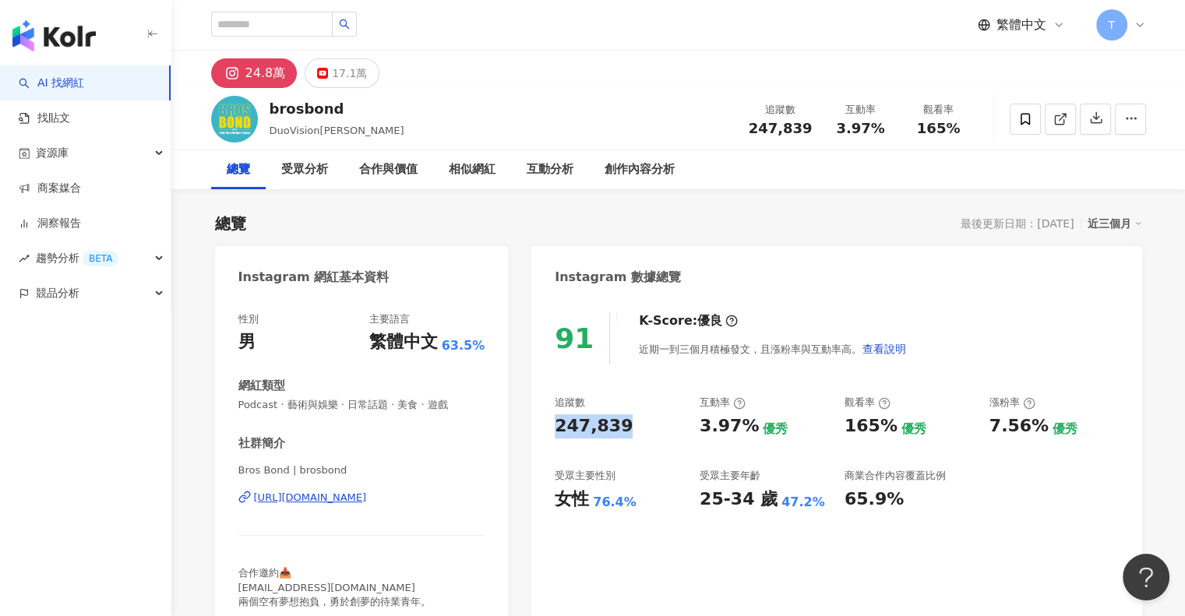
drag, startPoint x: 552, startPoint y: 427, endPoint x: 623, endPoint y: 425, distance: 70.9
click at [623, 425] on div "91 K-Score : 優良 近期一到三個月積極發文，且漲粉率與互動率高。 查看說明 追蹤數 247,839 互動率 3.97% 優秀 觀看率 165% 優…" at bounding box center [836, 465] width 610 height 336
copy div "247,839"
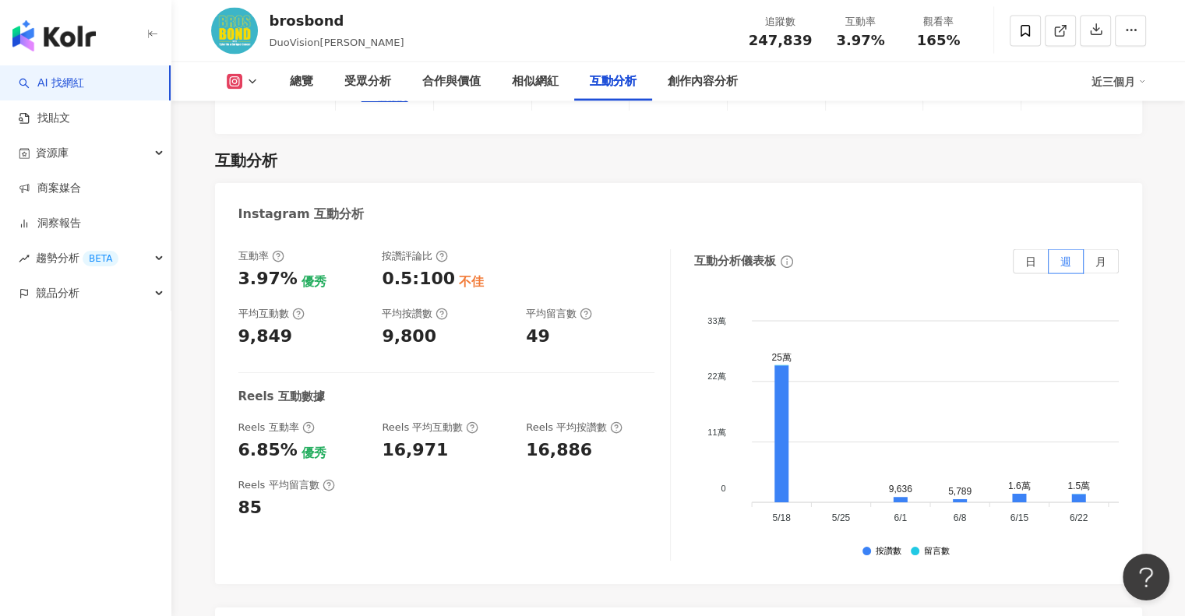
scroll to position [3584, 0]
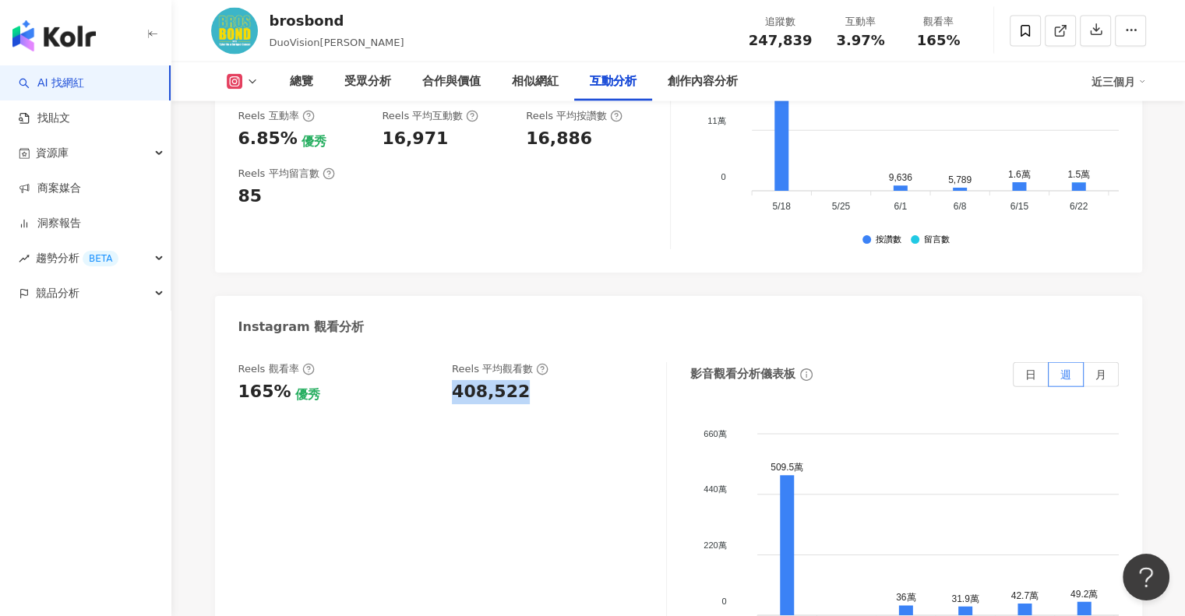
drag, startPoint x: 447, startPoint y: 245, endPoint x: 518, endPoint y: 245, distance: 70.9
click at [518, 362] on div "Reels 觀看率 165% 優秀 [PERSON_NAME] 平均觀看數 408,522" at bounding box center [444, 383] width 412 height 42
copy div "408,522"
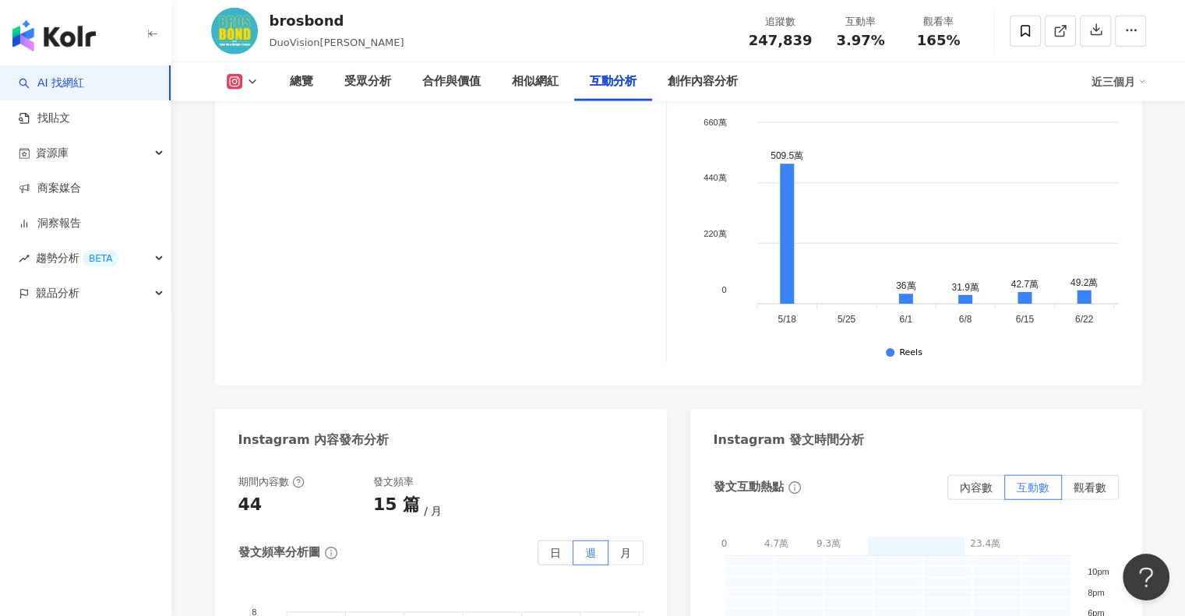
click at [549, 199] on div "Reels 觀看率 165% 優秀 [PERSON_NAME] 平均觀看數 408,522" at bounding box center [452, 207] width 429 height 312
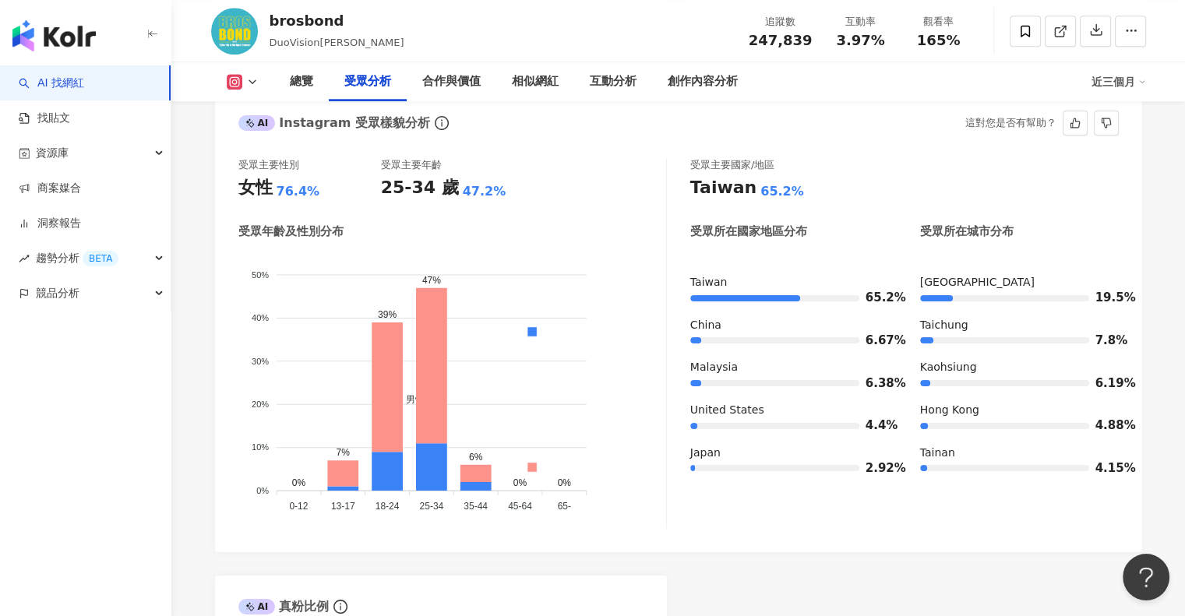
scroll to position [1402, 0]
